Goal: Obtain resource: Download file/media

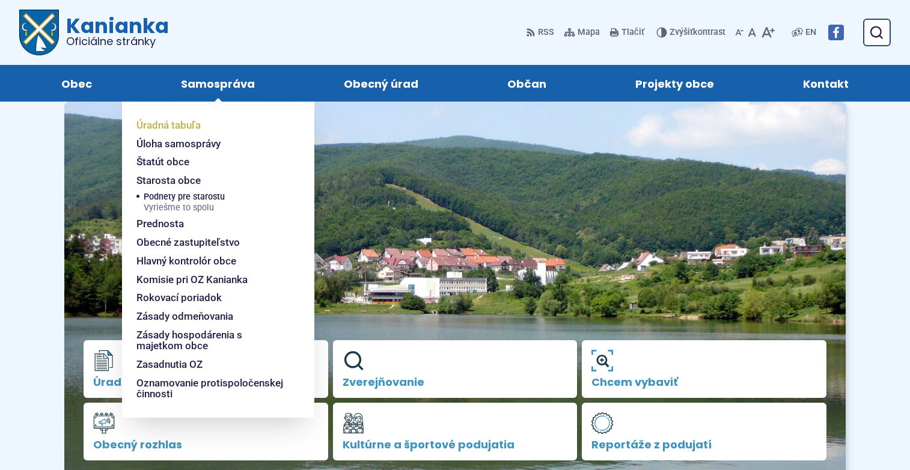
click at [196, 120] on span "Úradná tabuľa" at bounding box center [168, 125] width 64 height 19
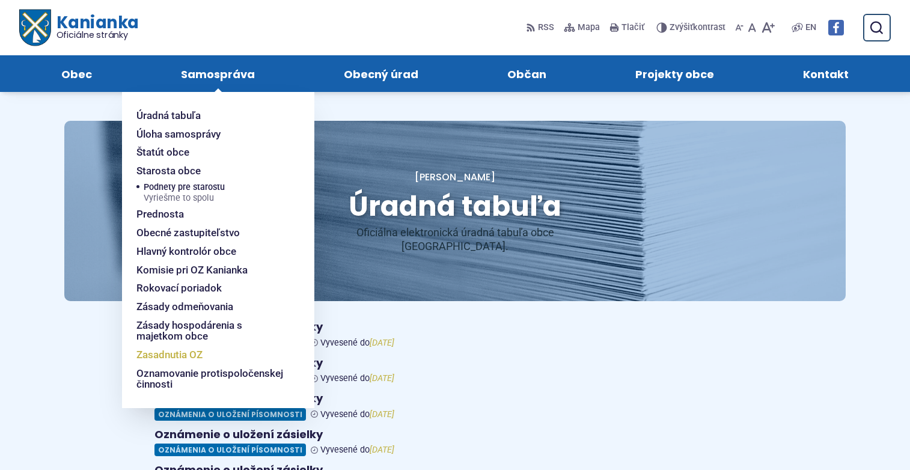
click at [190, 356] on span "Zasadnutia OZ" at bounding box center [169, 355] width 66 height 19
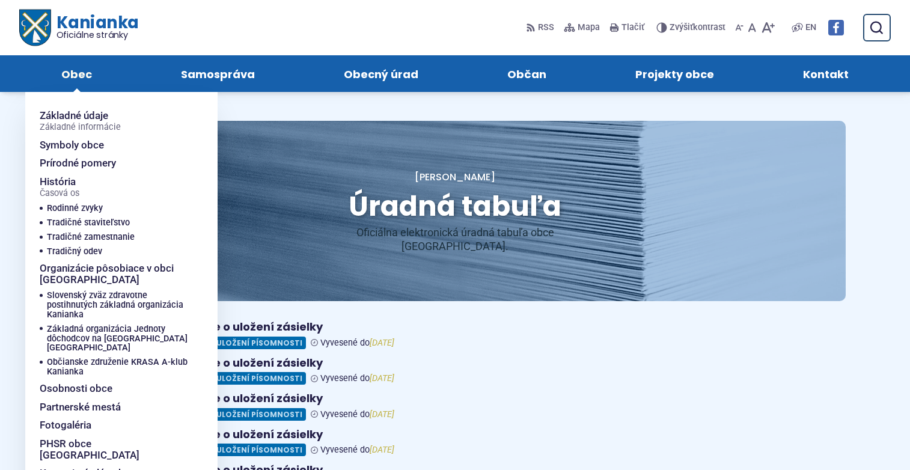
click at [83, 68] on span "Obec" at bounding box center [76, 73] width 31 height 37
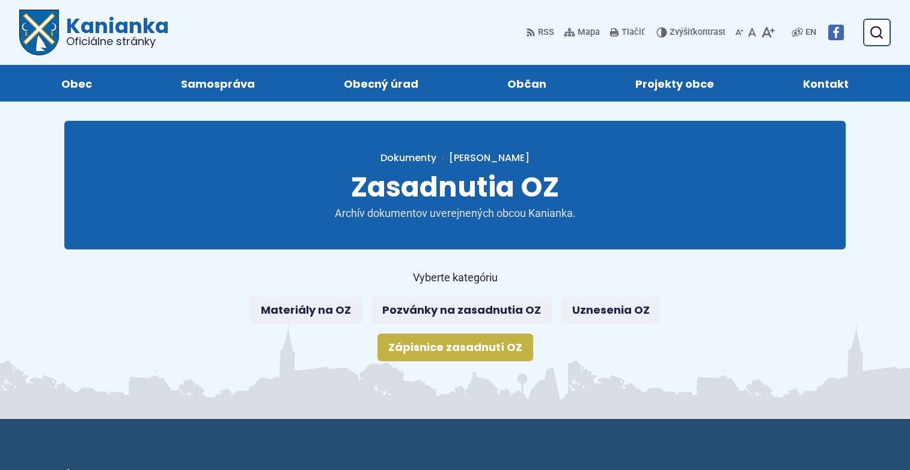
click at [499, 344] on link "Zápisnice zasadnutí OZ" at bounding box center [455, 347] width 156 height 28
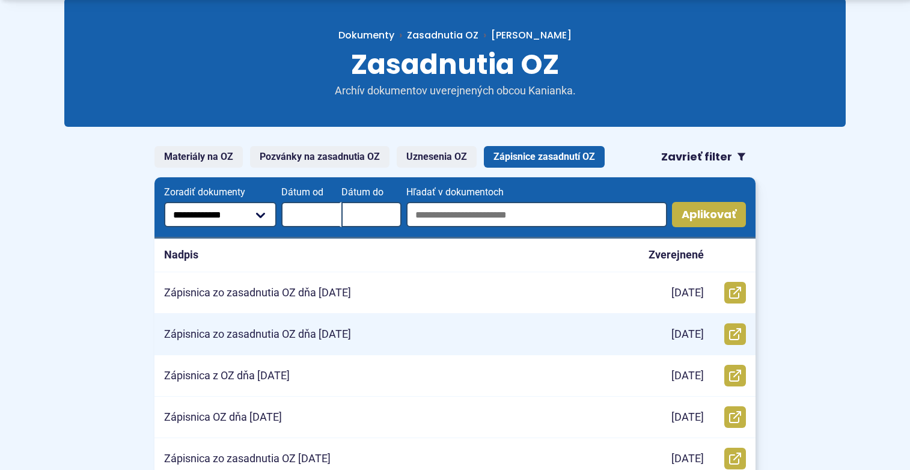
scroll to position [184, 0]
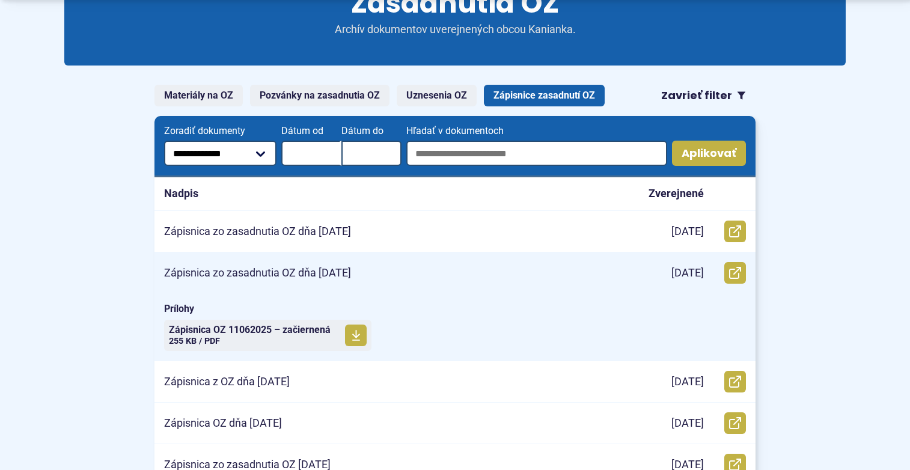
click at [324, 274] on p "Zápisnica zo zasadnutia OZ dňa [DATE]" at bounding box center [257, 273] width 187 height 14
click at [254, 340] on span "Zápisnica OZ 11062025 – začiernená Veľkosť a typ súboru 255 KB / PDF" at bounding box center [250, 335] width 162 height 30
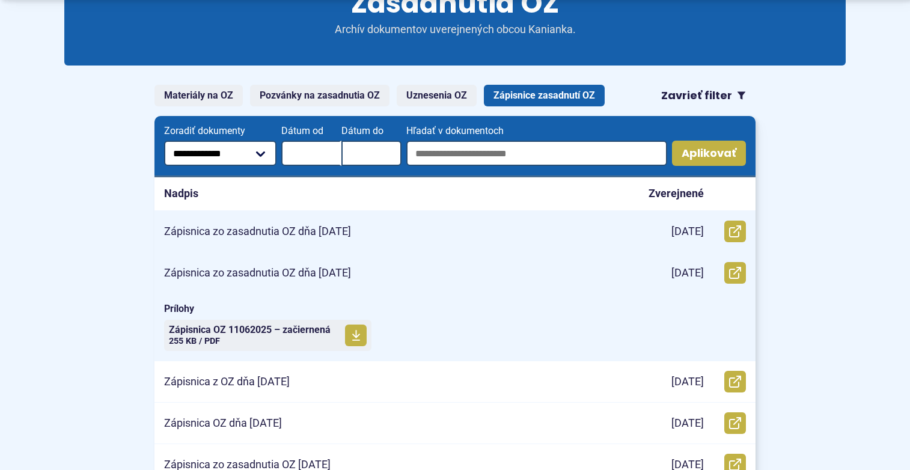
scroll to position [0, 0]
